Goal: Transaction & Acquisition: Purchase product/service

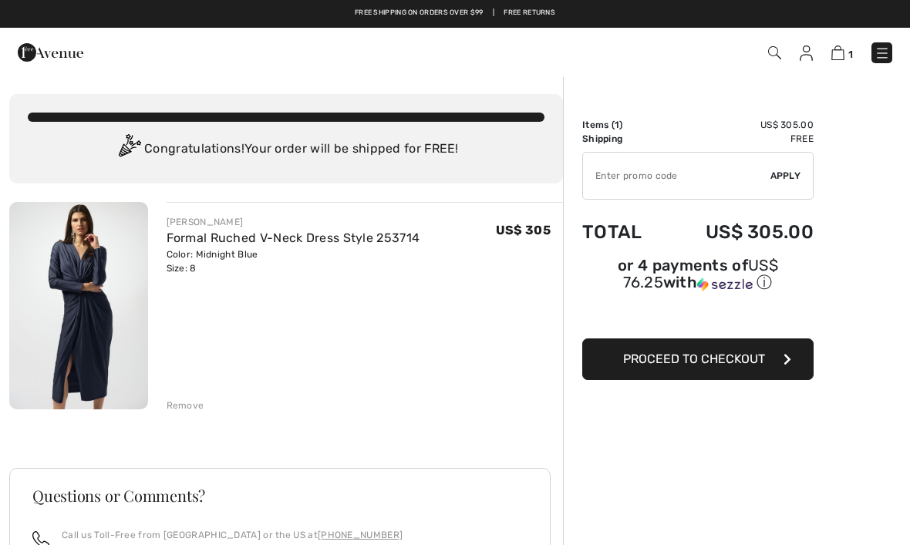
click at [317, 234] on link "Formal Ruched V-Neck Dress Style 253714" at bounding box center [294, 238] width 254 height 15
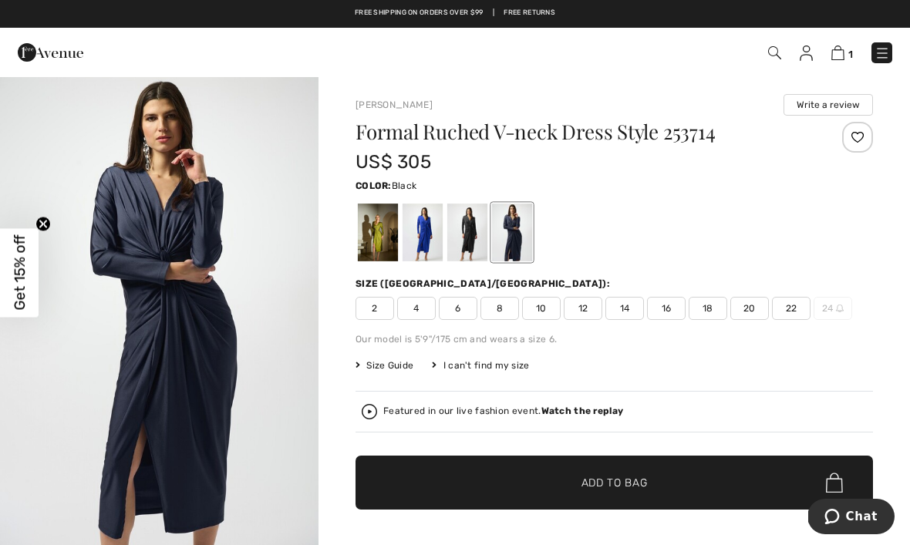
click at [468, 237] on div at bounding box center [467, 233] width 40 height 58
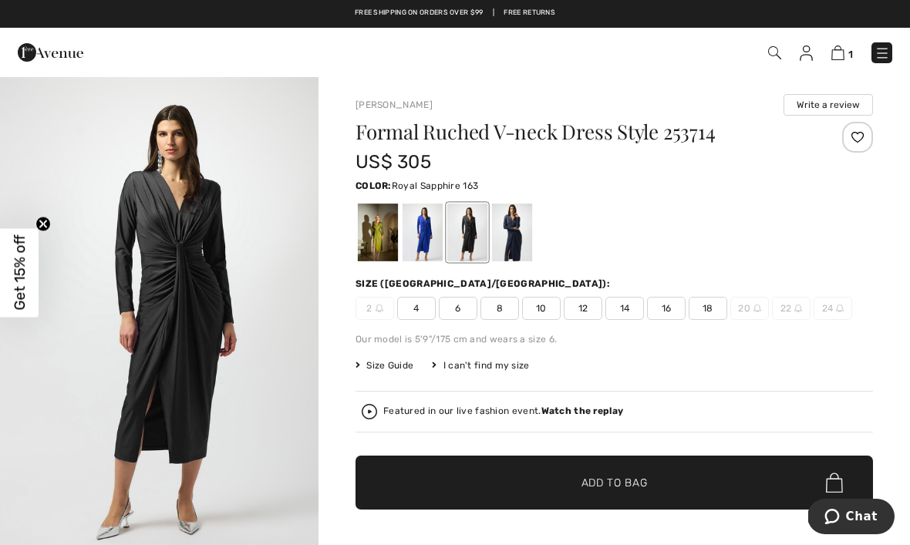
click at [429, 233] on div at bounding box center [422, 233] width 40 height 58
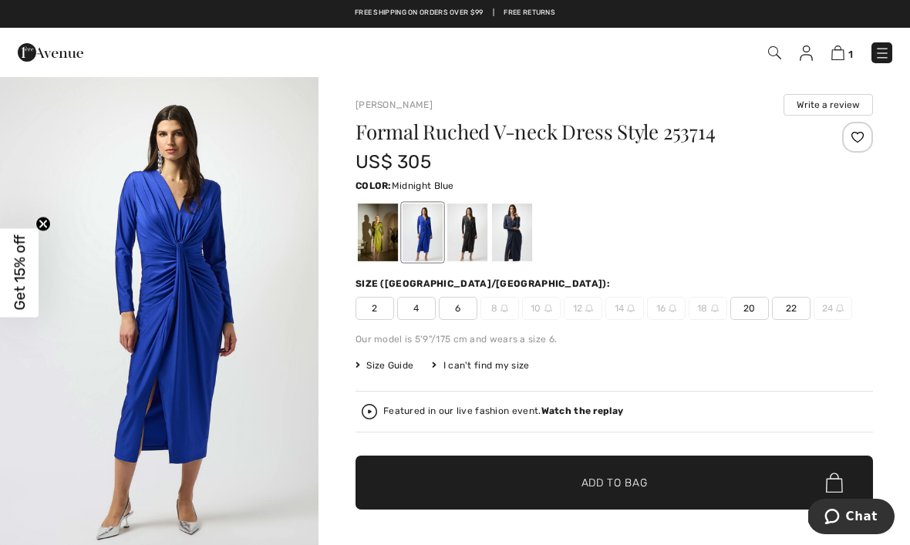
click at [520, 235] on div at bounding box center [512, 233] width 40 height 58
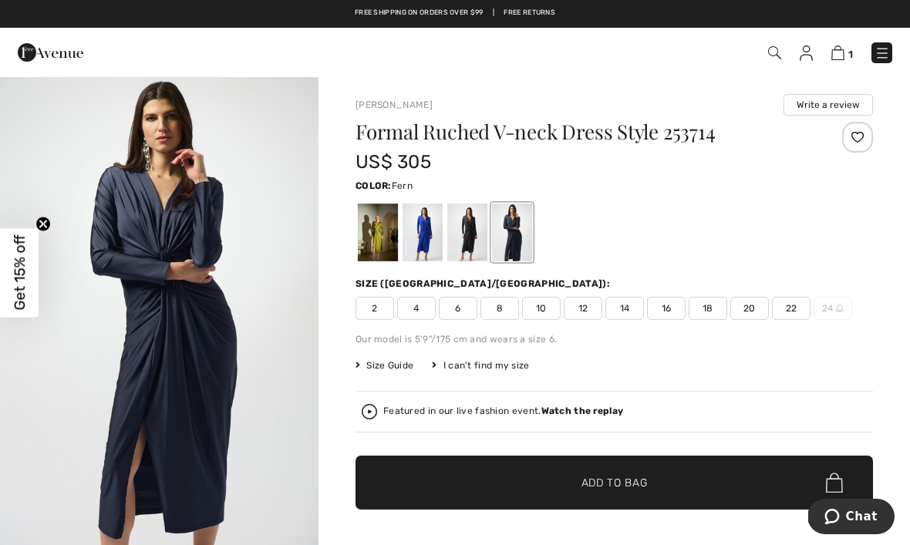
click at [368, 233] on div at bounding box center [378, 233] width 40 height 58
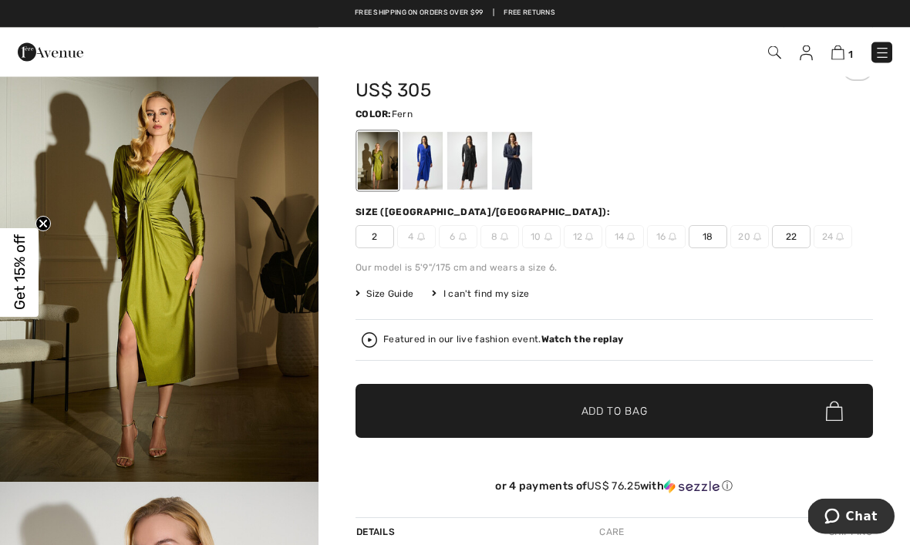
scroll to position [72, 0]
click at [838, 52] on img at bounding box center [837, 52] width 13 height 15
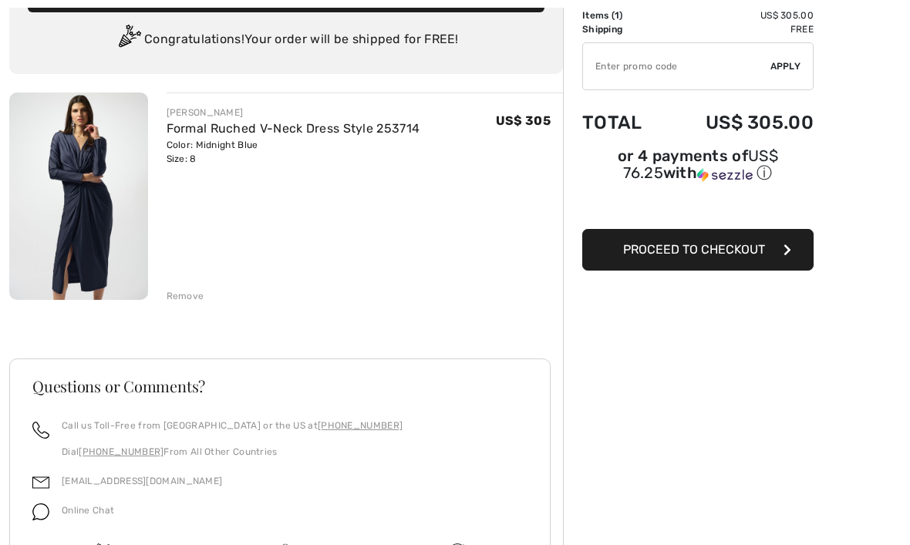
scroll to position [109, 0]
click at [735, 260] on button "Proceed to Checkout" at bounding box center [697, 250] width 231 height 42
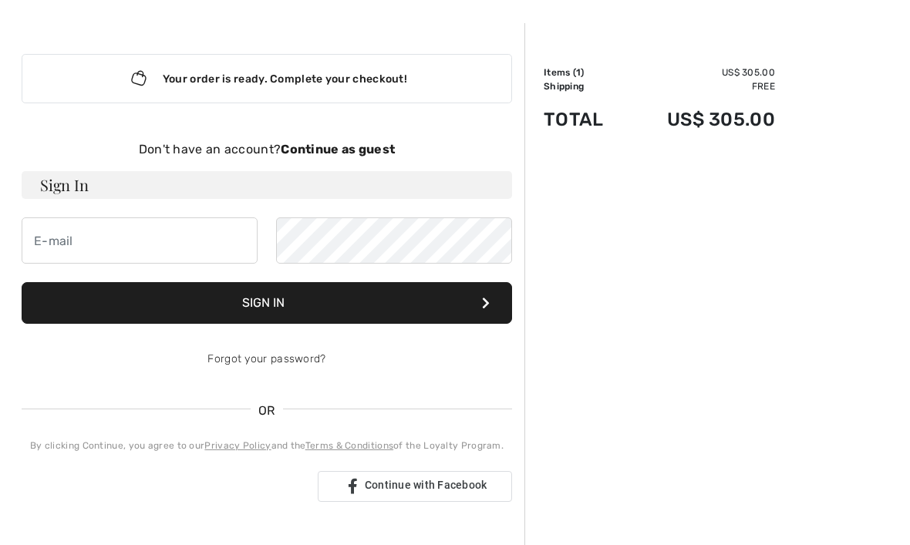
scroll to position [56, 0]
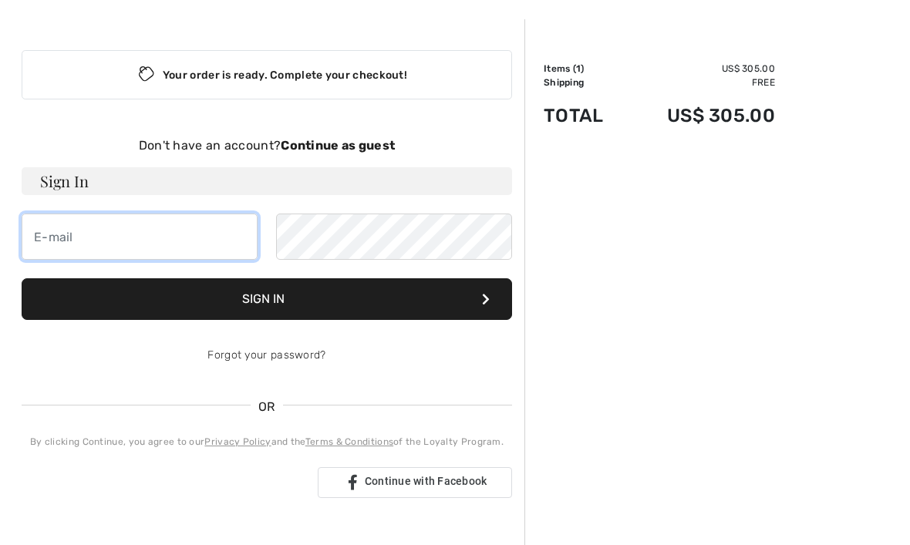
click at [194, 242] on input "email" at bounding box center [140, 237] width 236 height 46
type input "[PERSON_NAME][EMAIL_ADDRESS][PERSON_NAME][DOMAIN_NAME]"
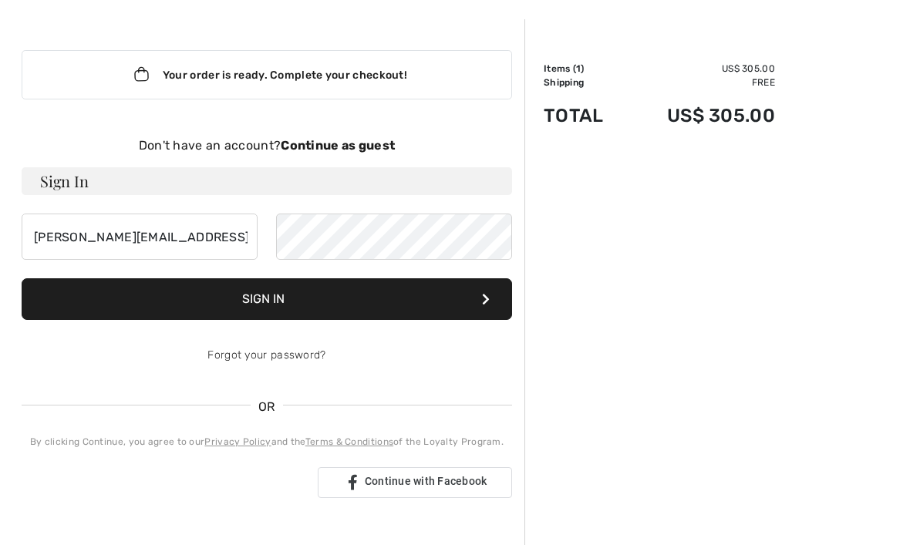
click at [403, 296] on button "Sign In" at bounding box center [267, 299] width 490 height 42
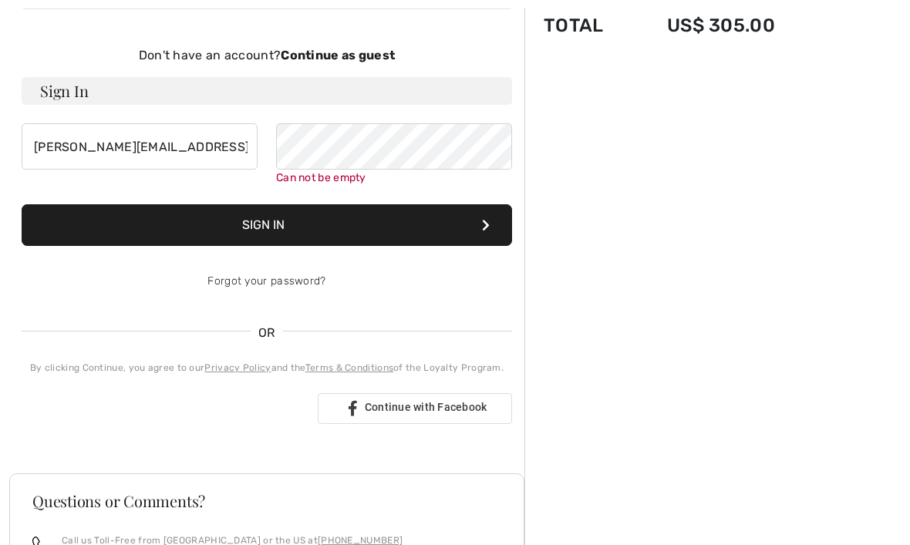
scroll to position [159, 0]
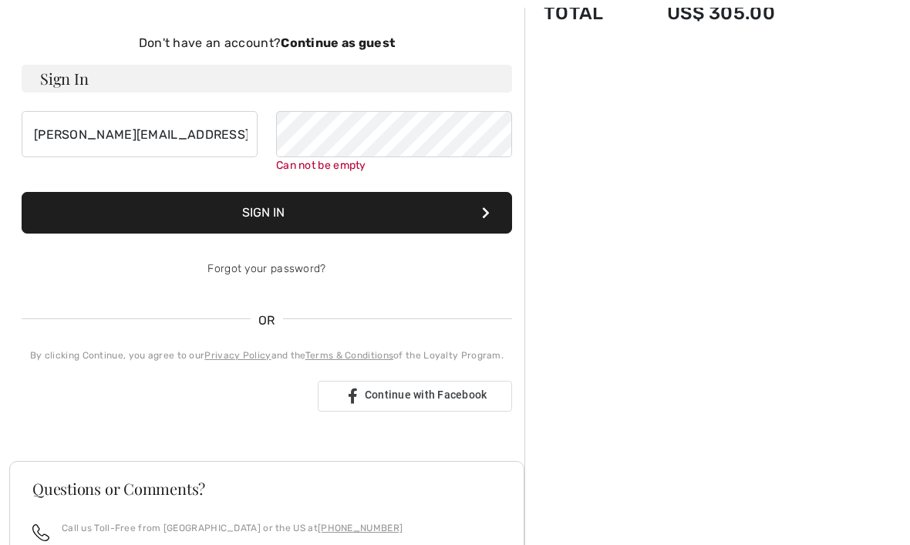
click at [459, 214] on button "Sign In" at bounding box center [267, 213] width 490 height 42
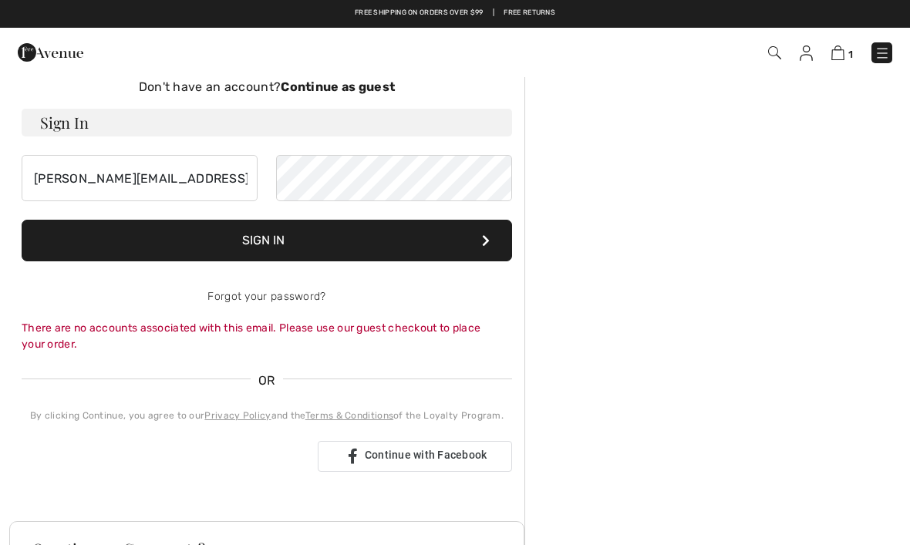
scroll to position [111, 0]
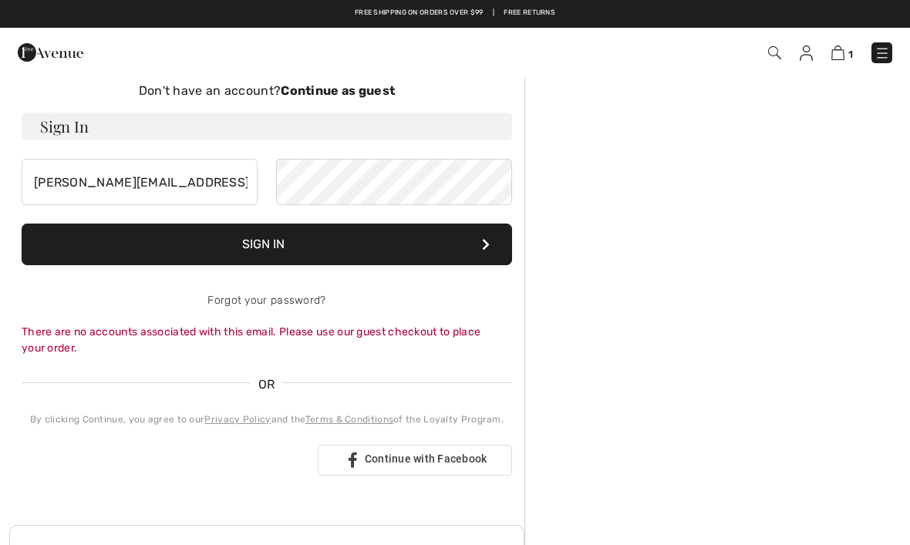
click at [372, 99] on div "Don't have an account? Continue as guest" at bounding box center [267, 91] width 490 height 19
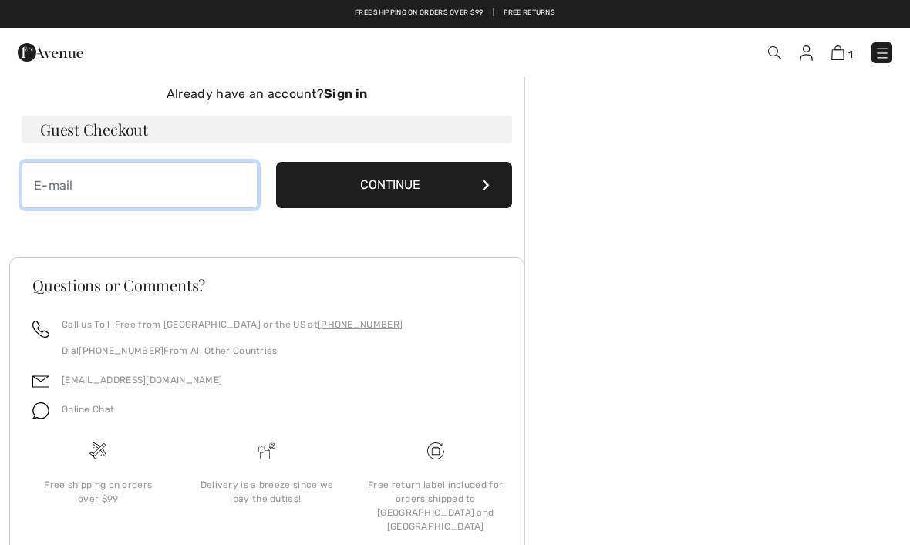
click at [213, 194] on input "email" at bounding box center [140, 185] width 236 height 46
type input "leni.kaufman@yahoo.com"
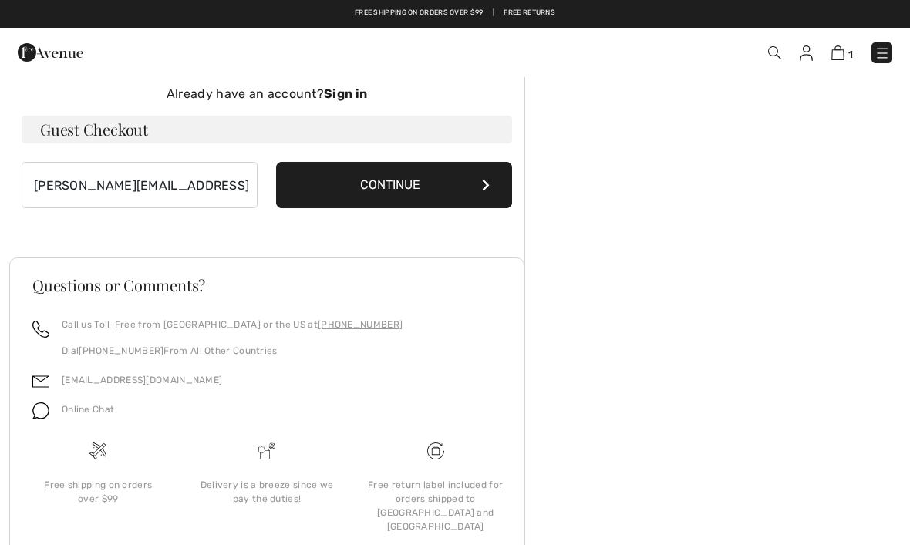
click at [463, 185] on button "Continue" at bounding box center [394, 185] width 236 height 46
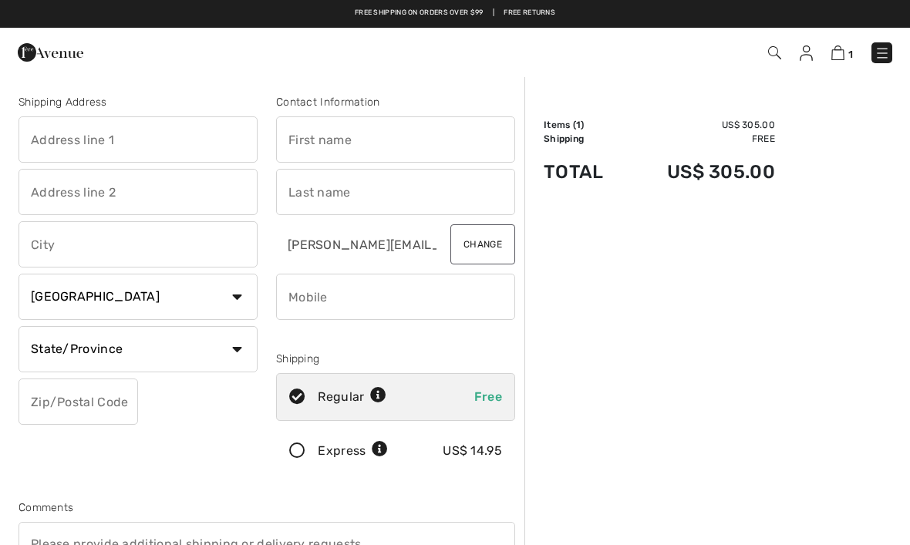
click at [206, 143] on input "text" at bounding box center [138, 139] width 239 height 46
type input "[STREET_ADDRESS]"
click at [367, 140] on input "text" at bounding box center [395, 139] width 239 height 46
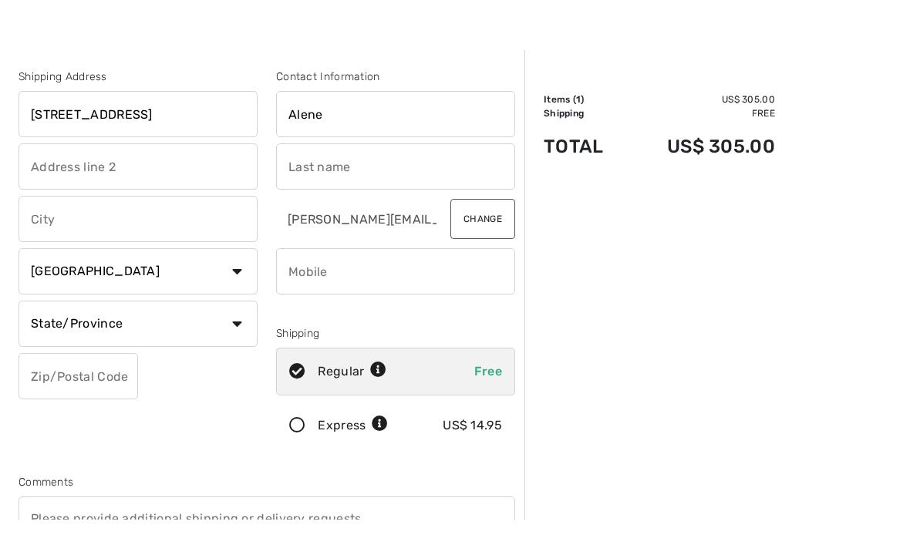
type input "Alene"
click at [365, 179] on input "text" at bounding box center [395, 192] width 239 height 46
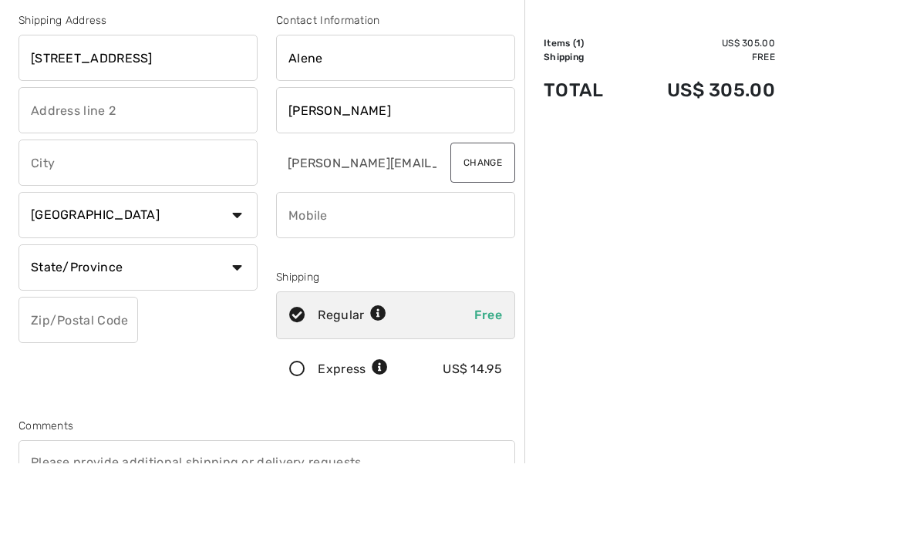
type input "[PERSON_NAME]"
click at [205, 221] on input "text" at bounding box center [138, 244] width 239 height 46
click at [233, 274] on select "Country [GEOGRAPHIC_DATA] [GEOGRAPHIC_DATA] [GEOGRAPHIC_DATA] [GEOGRAPHIC_DATA]…" at bounding box center [138, 297] width 239 height 46
type input "Indialantic"
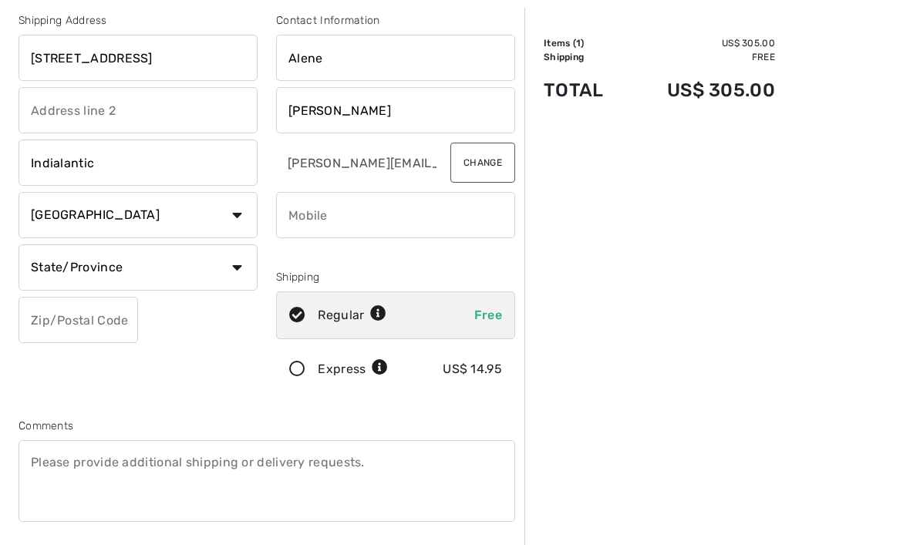
select select "US"
click at [67, 275] on select "State/Province Alabama Alaska American Samoa Arizona Arkansas California Colora…" at bounding box center [138, 267] width 239 height 46
select select "FL"
click at [113, 319] on input "text" at bounding box center [78, 320] width 119 height 46
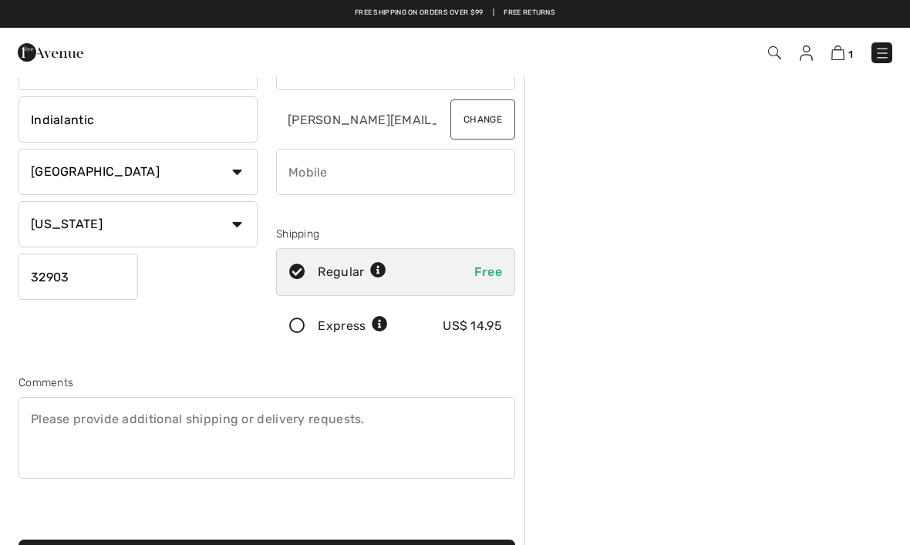
scroll to position [124, 0]
type input "32903"
click at [447, 177] on input "phone" at bounding box center [395, 173] width 239 height 46
type input "7578978029"
click at [296, 335] on icon at bounding box center [297, 327] width 41 height 16
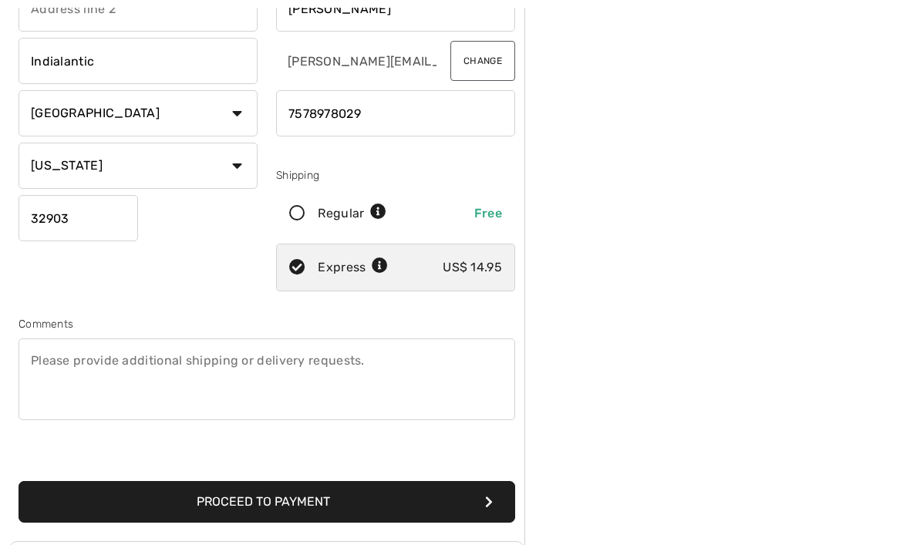
scroll to position [185, 0]
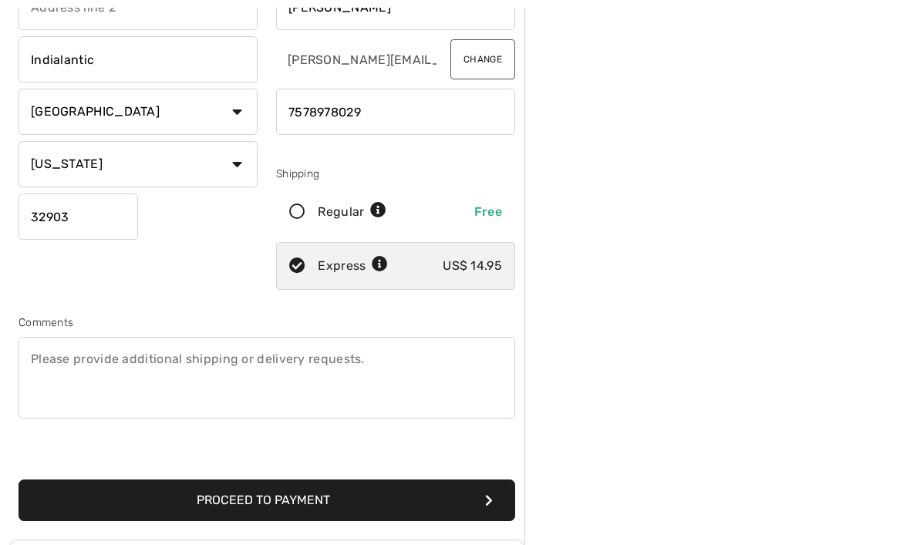
click at [84, 500] on button "Proceed to Payment" at bounding box center [267, 501] width 496 height 42
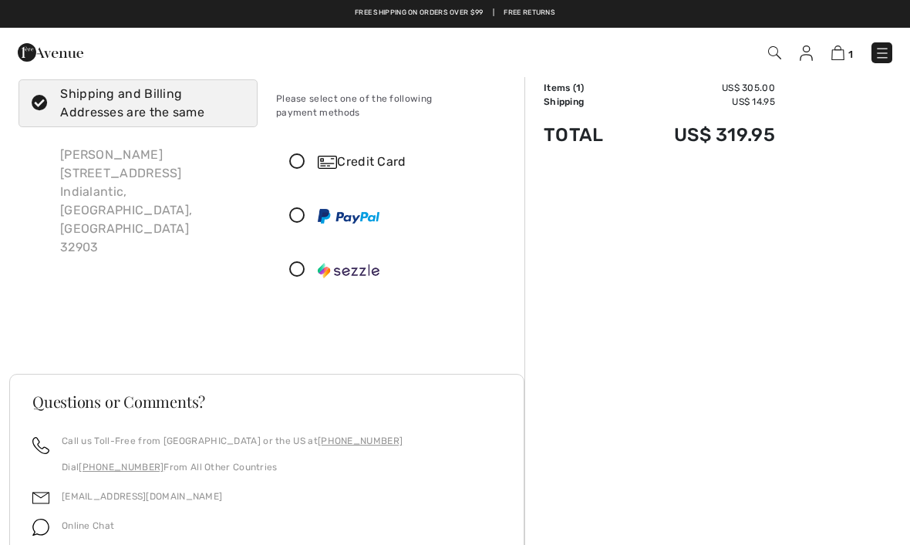
scroll to position [36, 0]
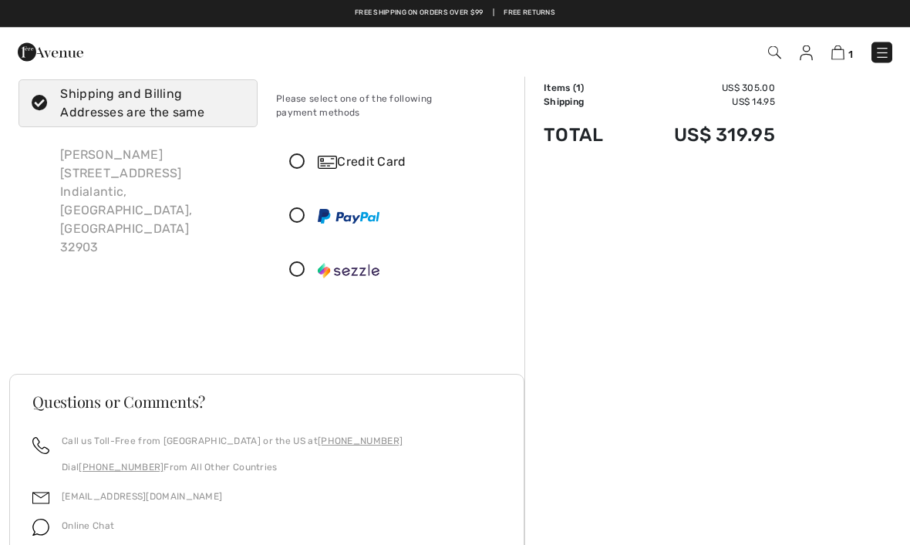
click at [393, 153] on div "Credit Card" at bounding box center [411, 162] width 187 height 19
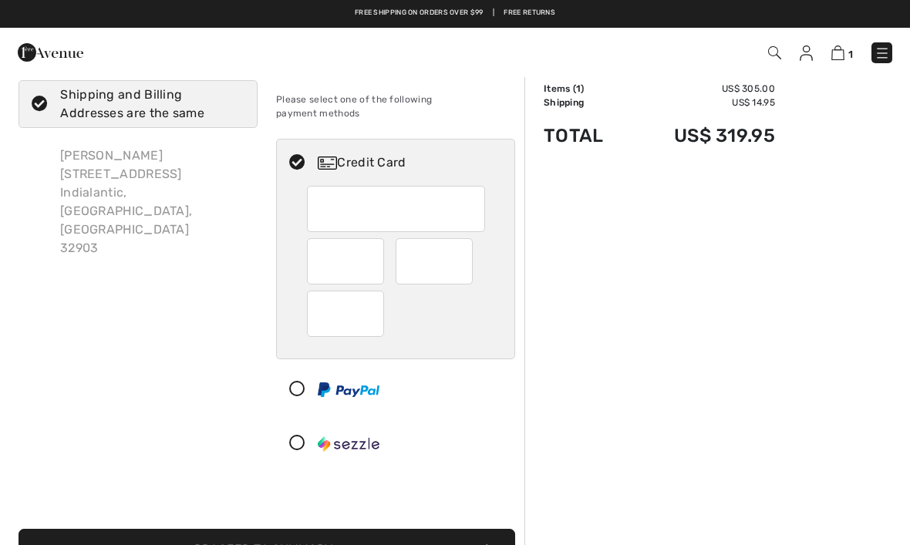
scroll to position [149, 0]
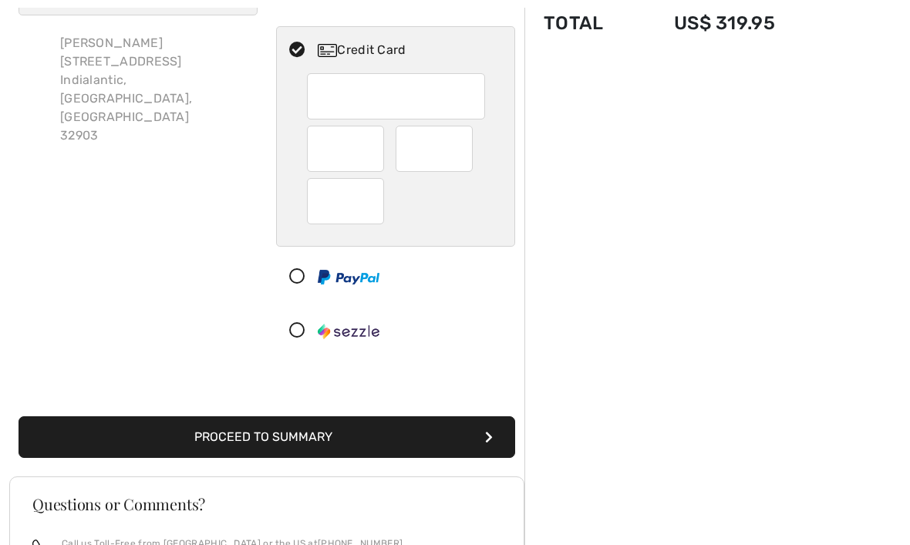
click at [377, 197] on div at bounding box center [345, 201] width 77 height 46
click at [112, 424] on button "Proceed to Summary" at bounding box center [267, 438] width 496 height 42
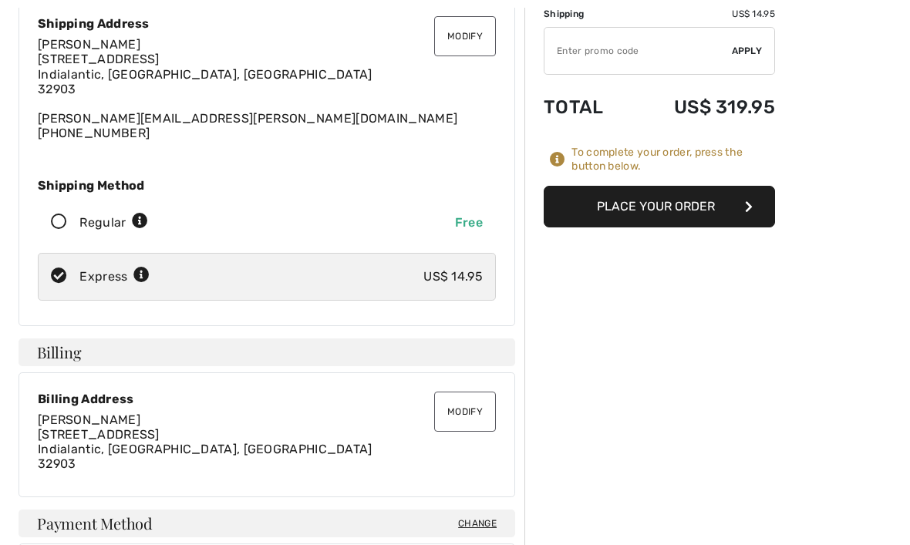
scroll to position [125, 0]
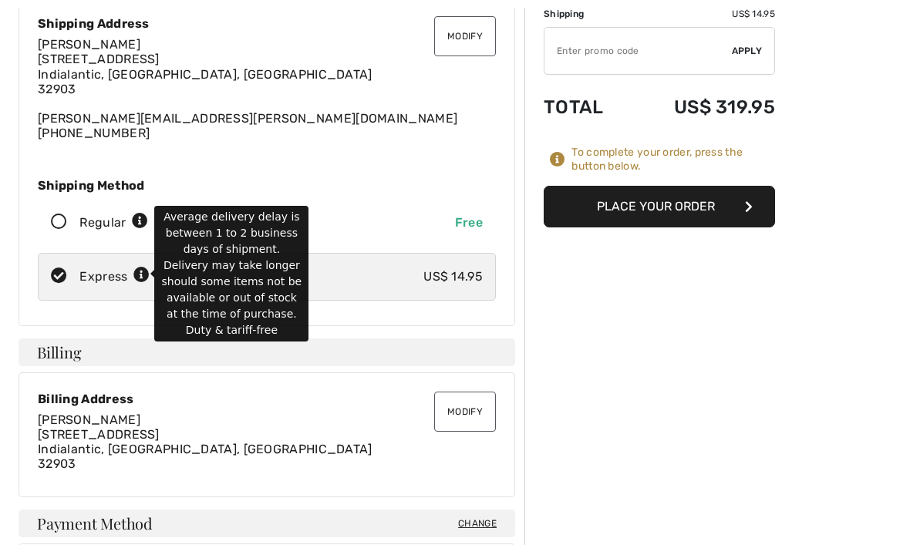
click at [146, 270] on icon at bounding box center [141, 276] width 16 height 16
radio input "true"
click at [710, 210] on button "Place Your Order" at bounding box center [659, 207] width 231 height 42
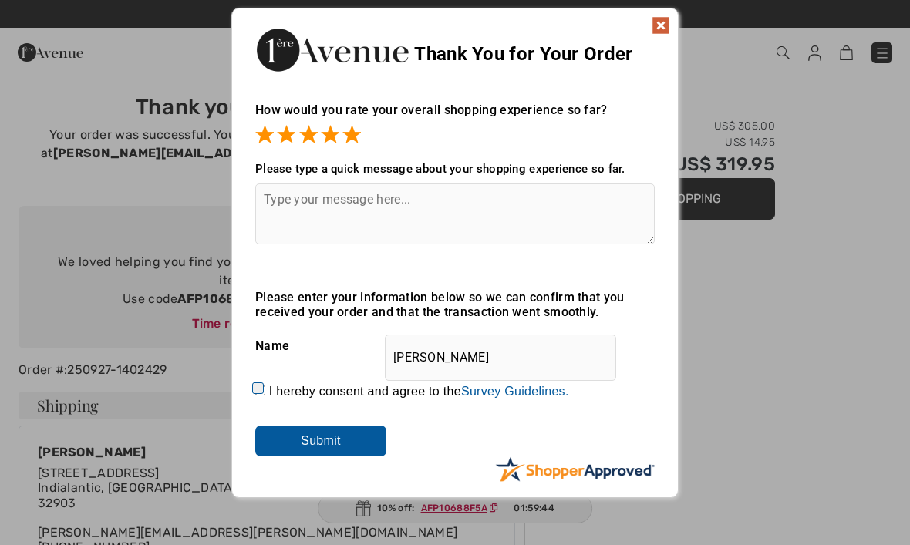
click at [358, 448] on input "Submit" at bounding box center [320, 441] width 131 height 31
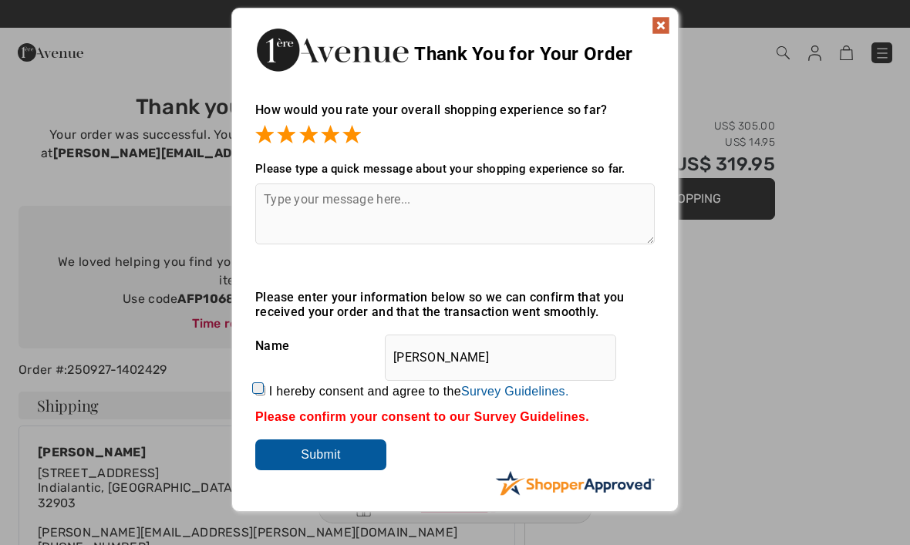
click at [652, 31] on img at bounding box center [660, 25] width 19 height 19
